Goal: Task Accomplishment & Management: Manage account settings

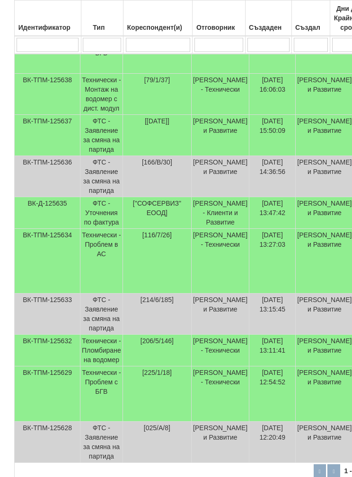
scroll to position [251, 0]
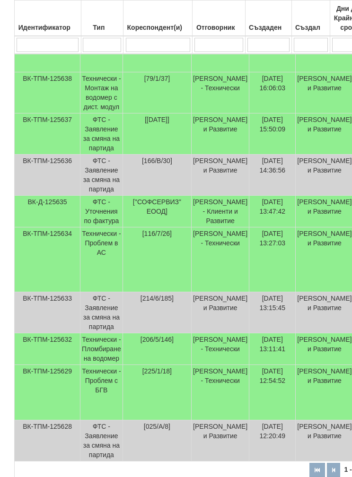
click at [92, 409] on td "Технически - Проблем с БГВ" at bounding box center [101, 392] width 43 height 55
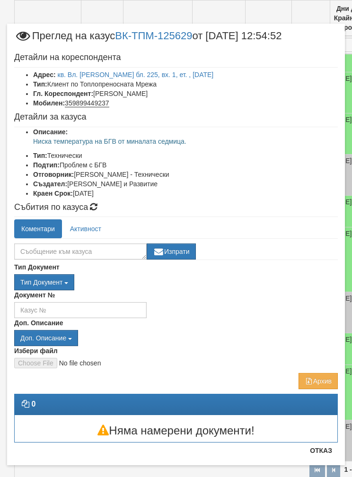
click at [322, 455] on button "Отказ" at bounding box center [321, 450] width 34 height 15
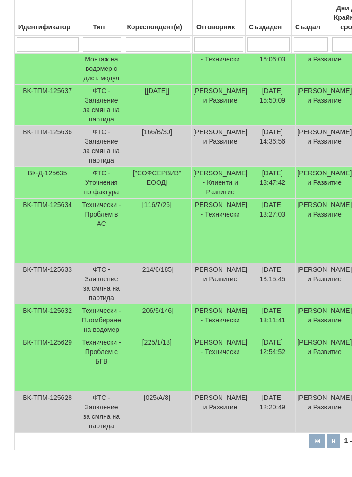
scroll to position [278, 0]
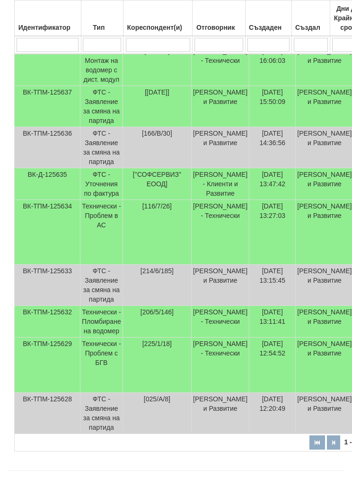
click at [79, 337] on td "ВК-ТПМ-125632" at bounding box center [48, 322] width 66 height 32
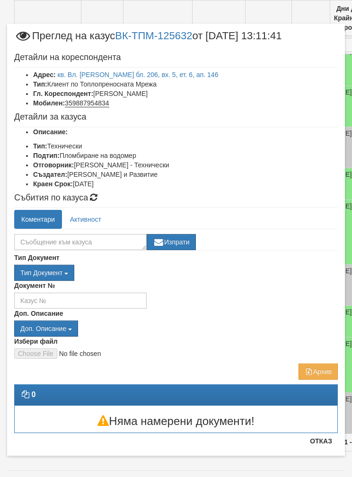
click at [323, 442] on button "Отказ" at bounding box center [321, 441] width 34 height 15
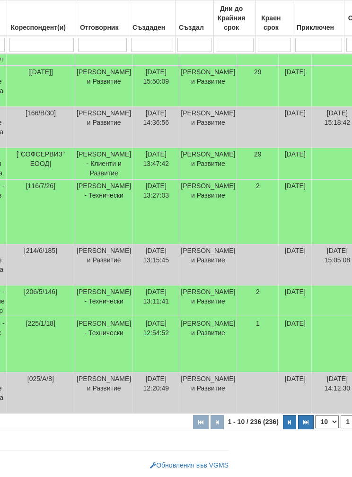
scroll to position [316, 117]
click at [315, 419] on select "10 20 30 40" at bounding box center [327, 421] width 24 height 13
select select "40"
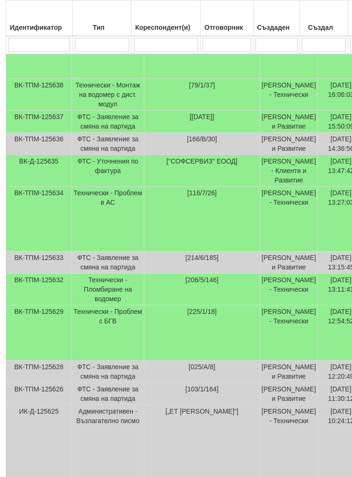
scroll to position [246, 9]
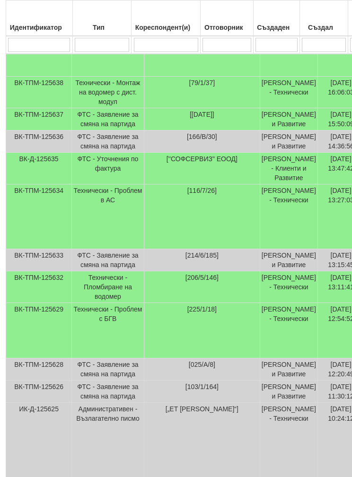
click at [87, 358] on td "Технически - Проблем с БГВ" at bounding box center [108, 330] width 72 height 55
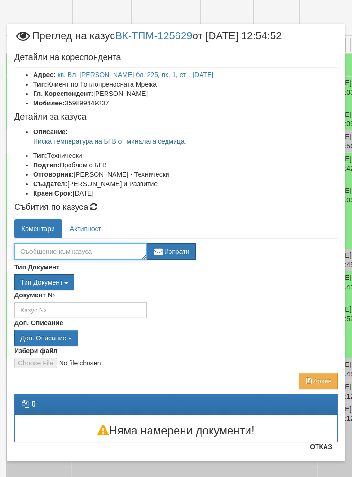
click at [45, 254] on textarea at bounding box center [80, 252] width 132 height 16
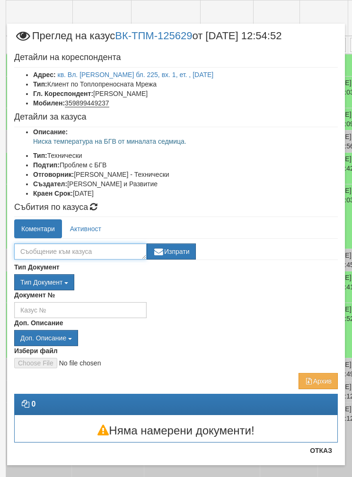
scroll to position [246, 8]
type textarea "[PERSON_NAME] отработен"
click at [184, 255] on button "Изпрати" at bounding box center [171, 252] width 49 height 16
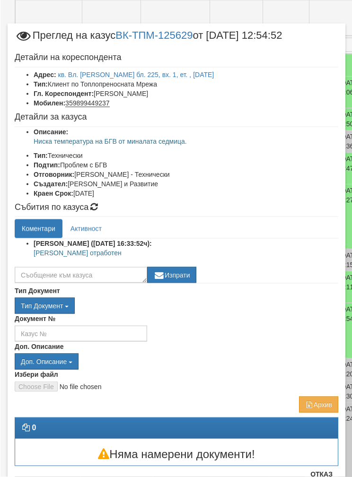
scroll to position [246, 0]
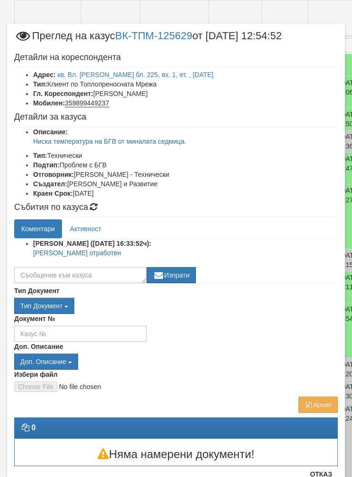
click at [322, 473] on button "Отказ" at bounding box center [321, 474] width 34 height 15
